Goal: Information Seeking & Learning: Check status

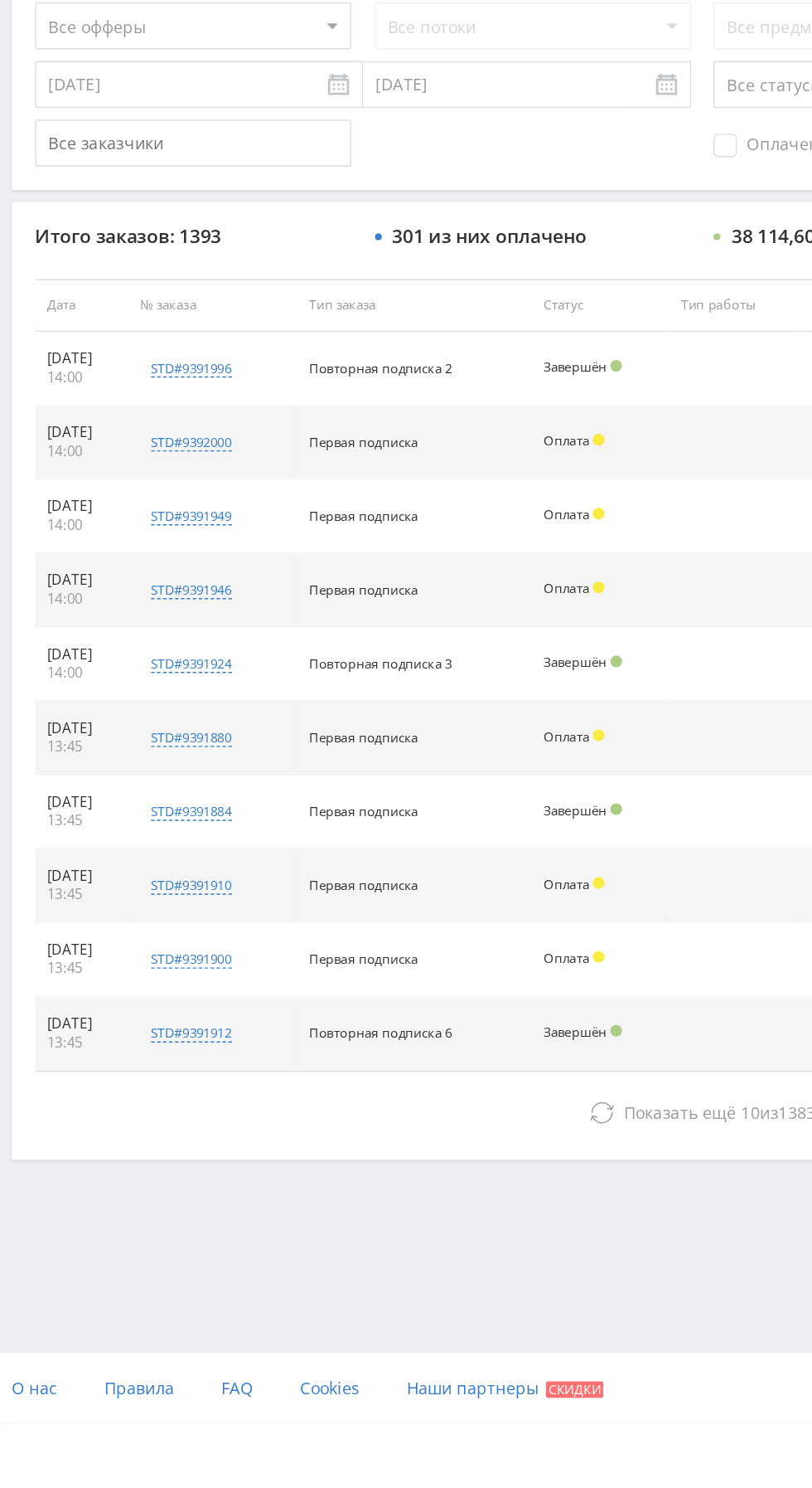
click at [354, 1281] on button "Показать ещё 10 из 1383" at bounding box center [497, 1268] width 945 height 33
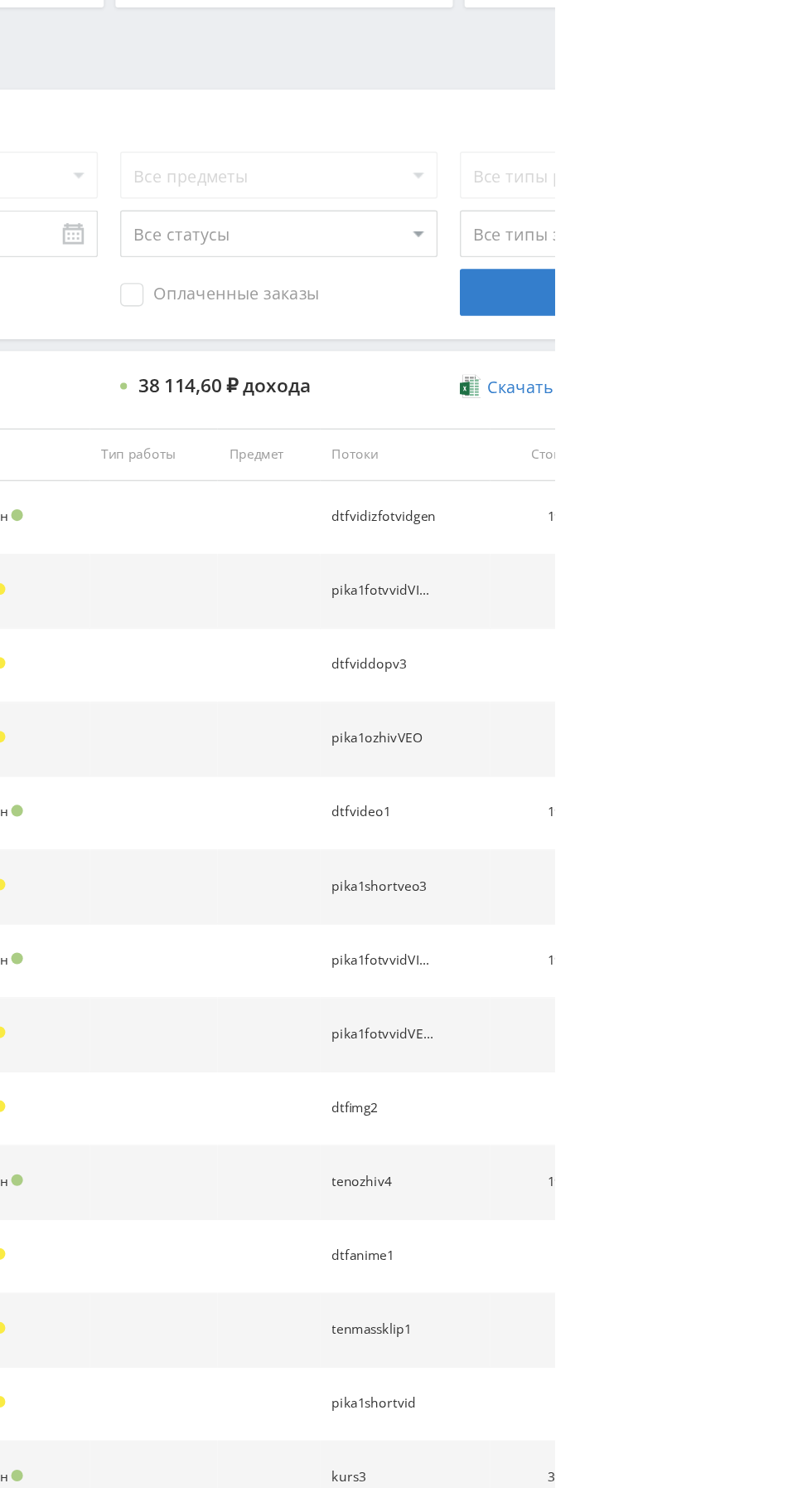
scroll to position [60, 0]
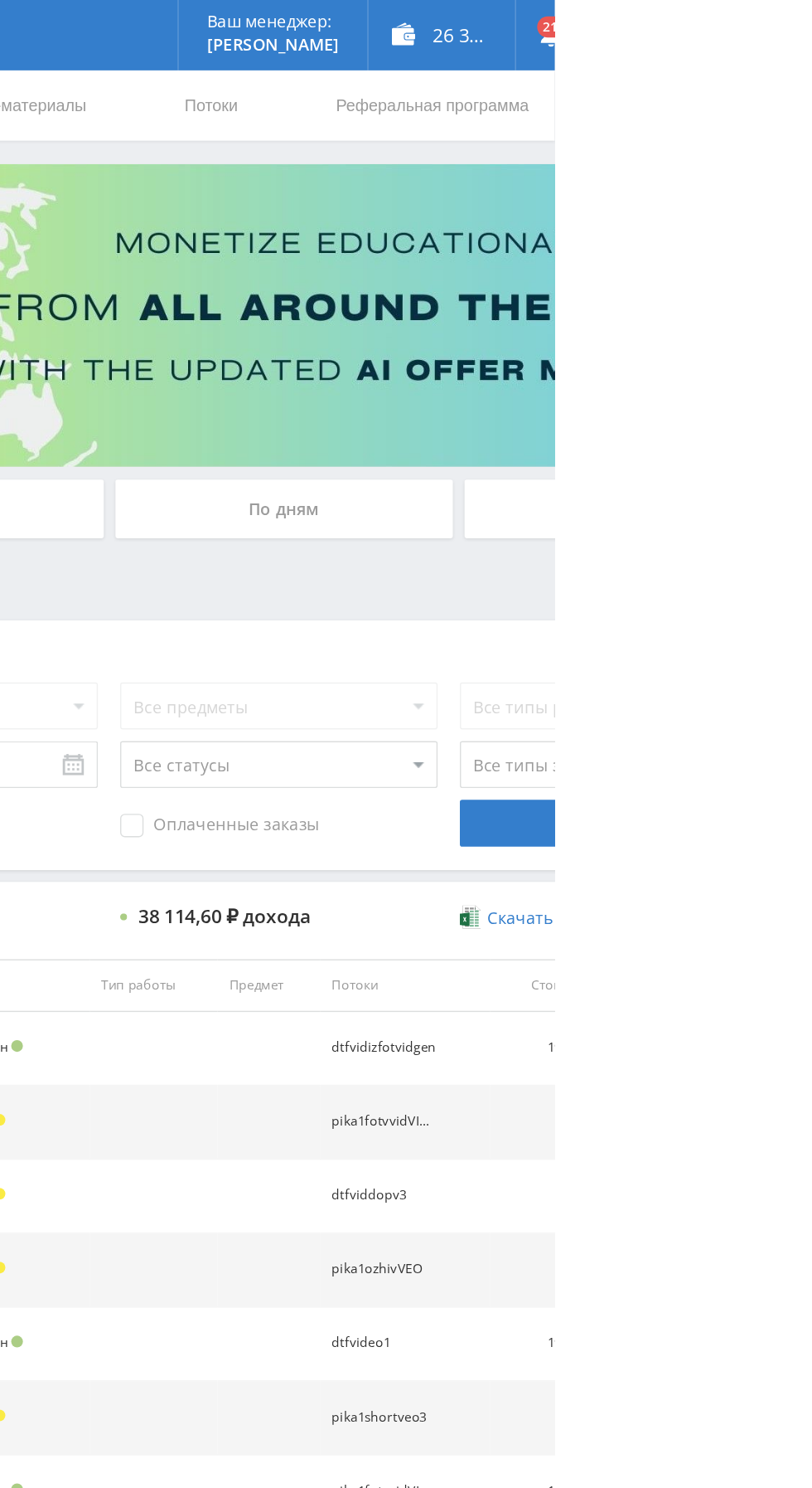
click at [591, 354] on div "По дням" at bounding box center [620, 360] width 239 height 41
click at [0, 0] on input "По дням" at bounding box center [0, 0] width 0 height 0
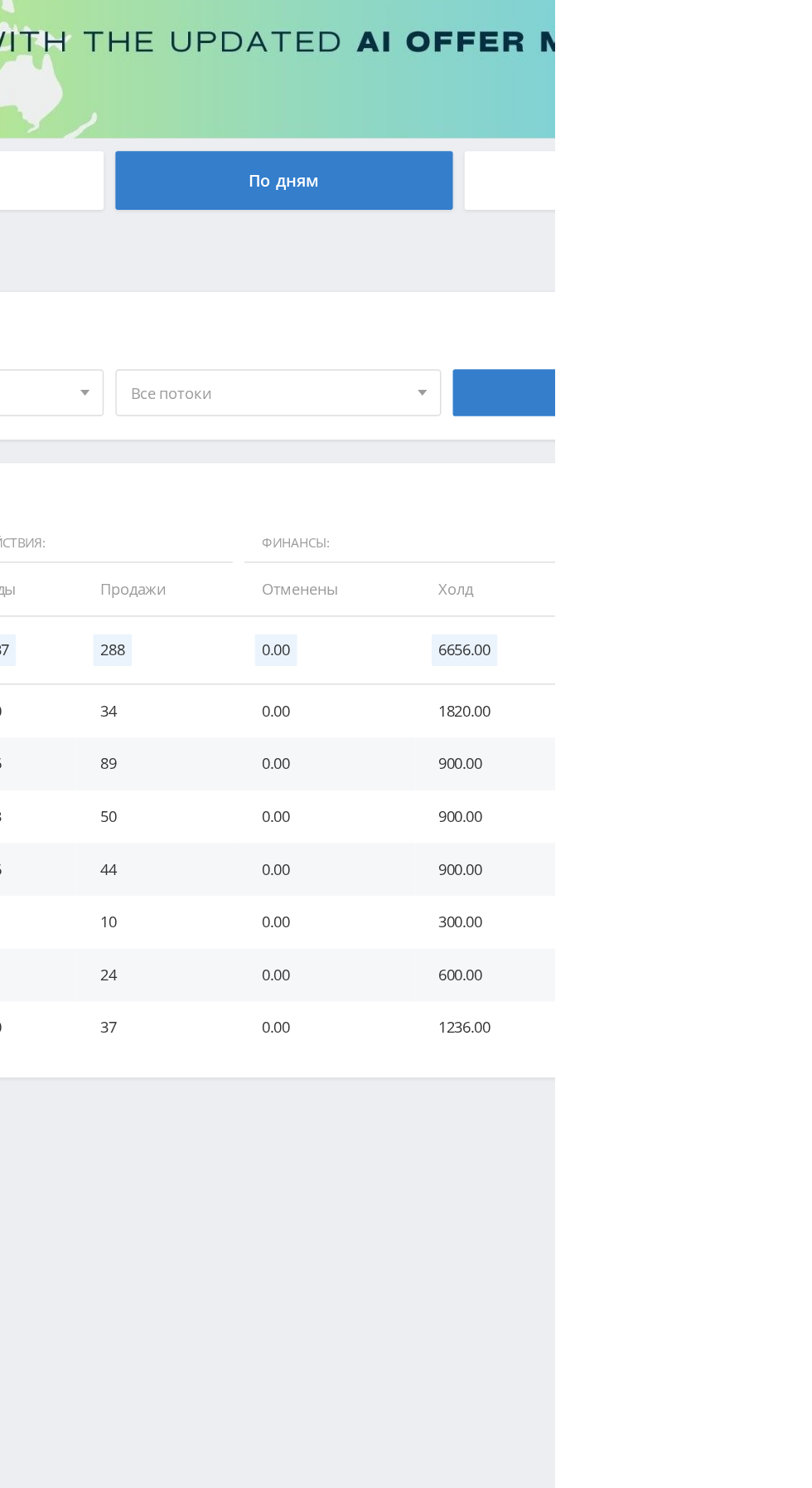
scroll to position [0, 0]
